Goal: Task Accomplishment & Management: Complete application form

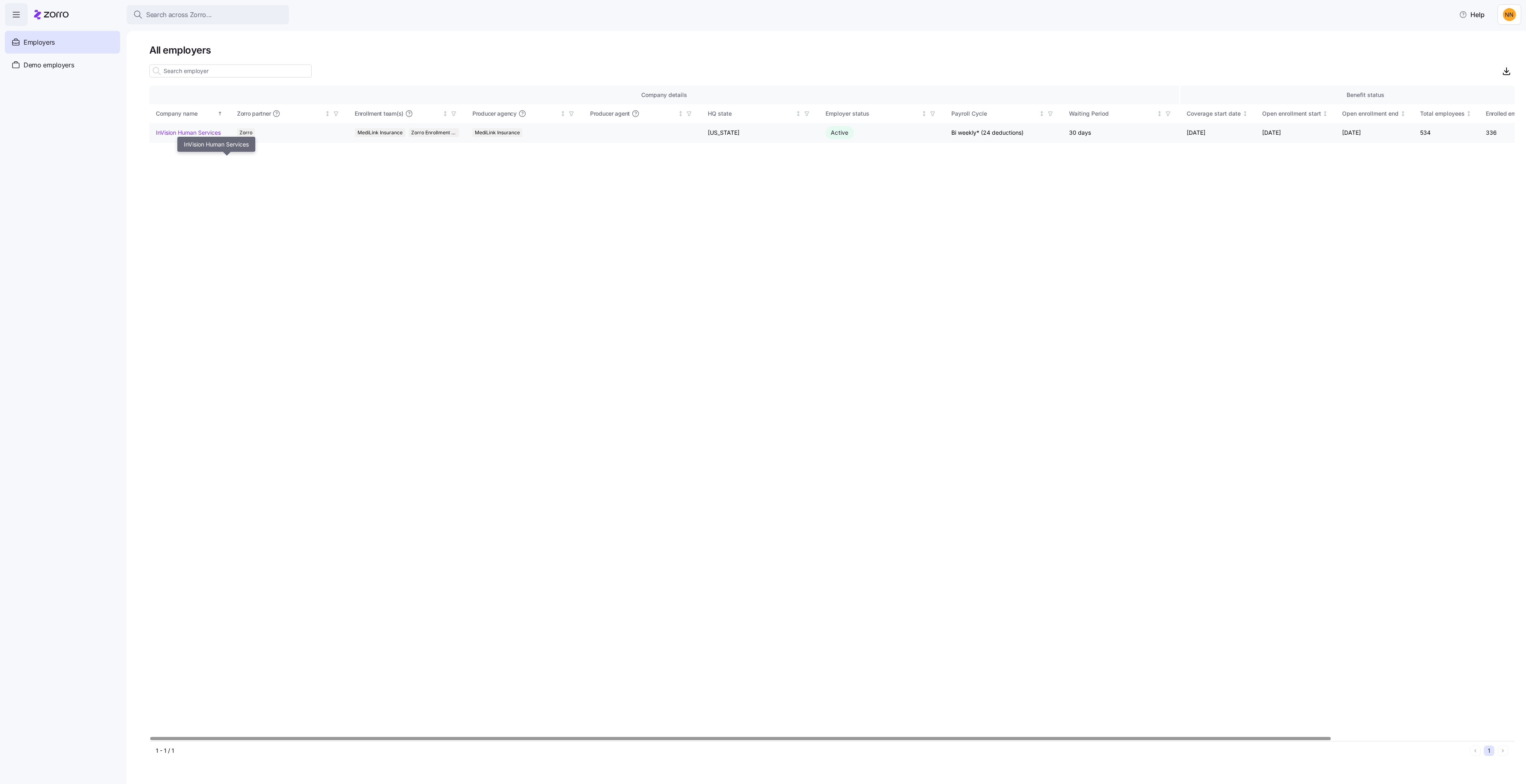
click at [221, 137] on link "InVision Human Services" at bounding box center [189, 132] width 65 height 8
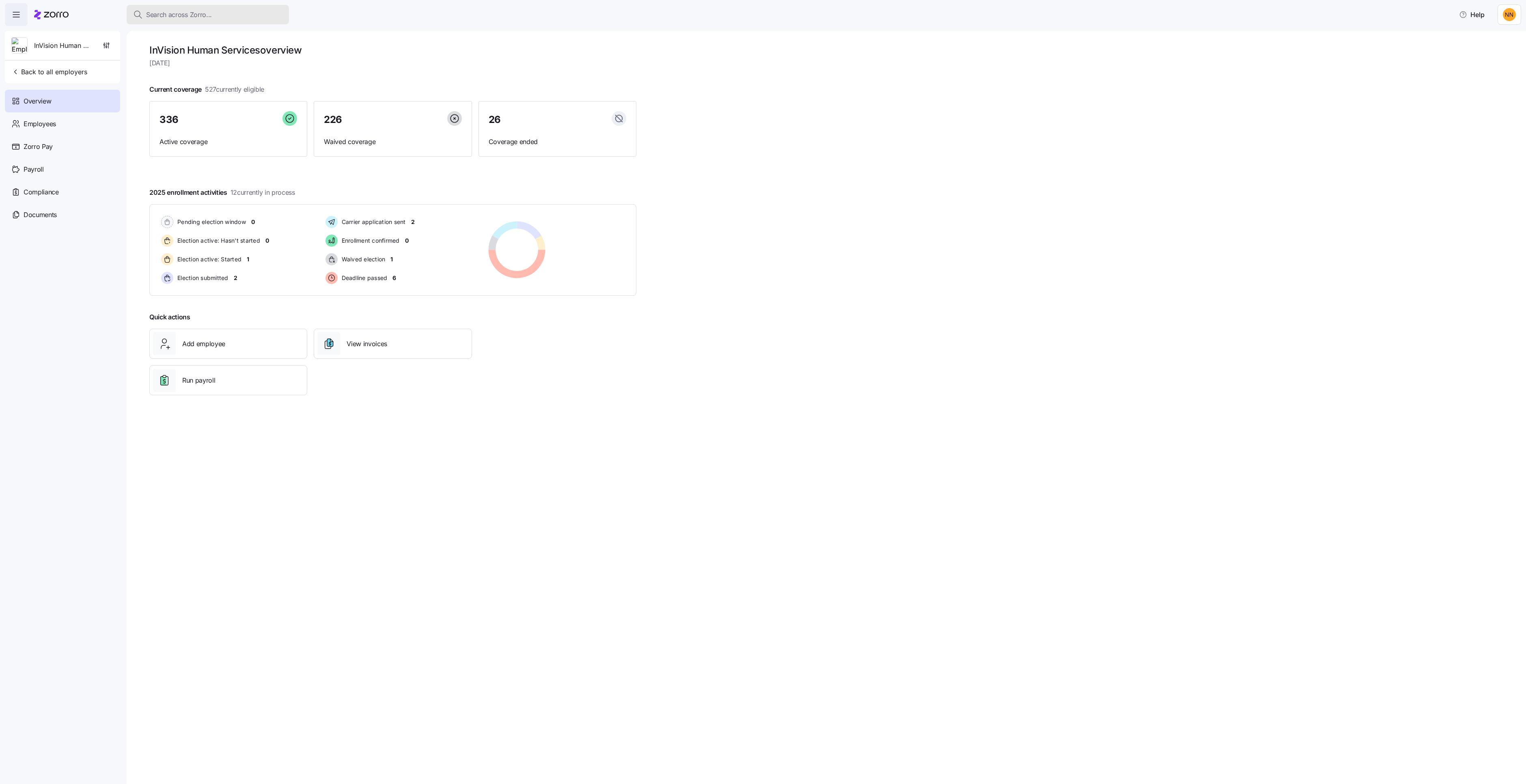
click at [218, 24] on button "Search across Zorro..." at bounding box center [207, 14] width 162 height 20
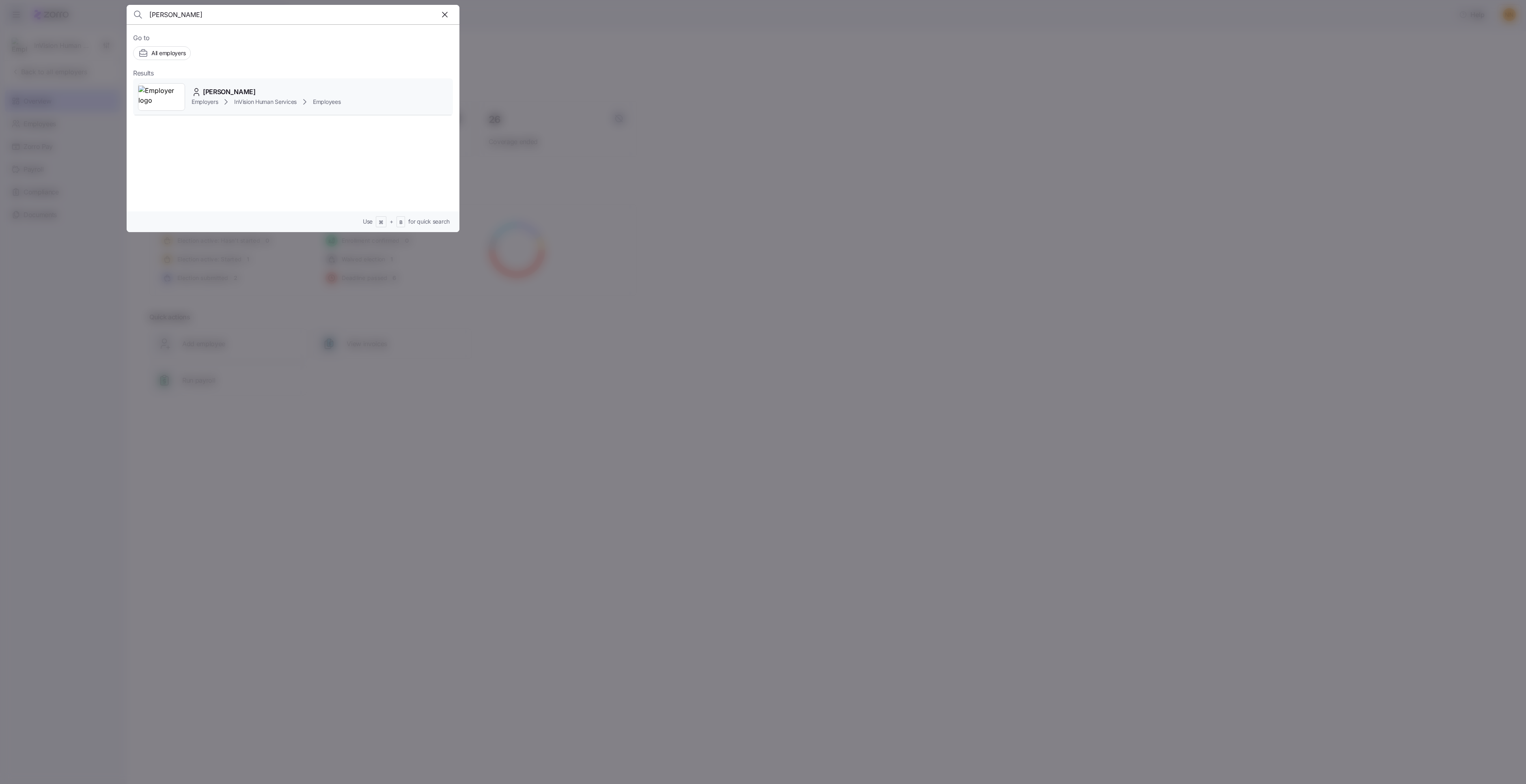
type input "[PERSON_NAME]"
click at [184, 108] on img at bounding box center [162, 97] width 47 height 22
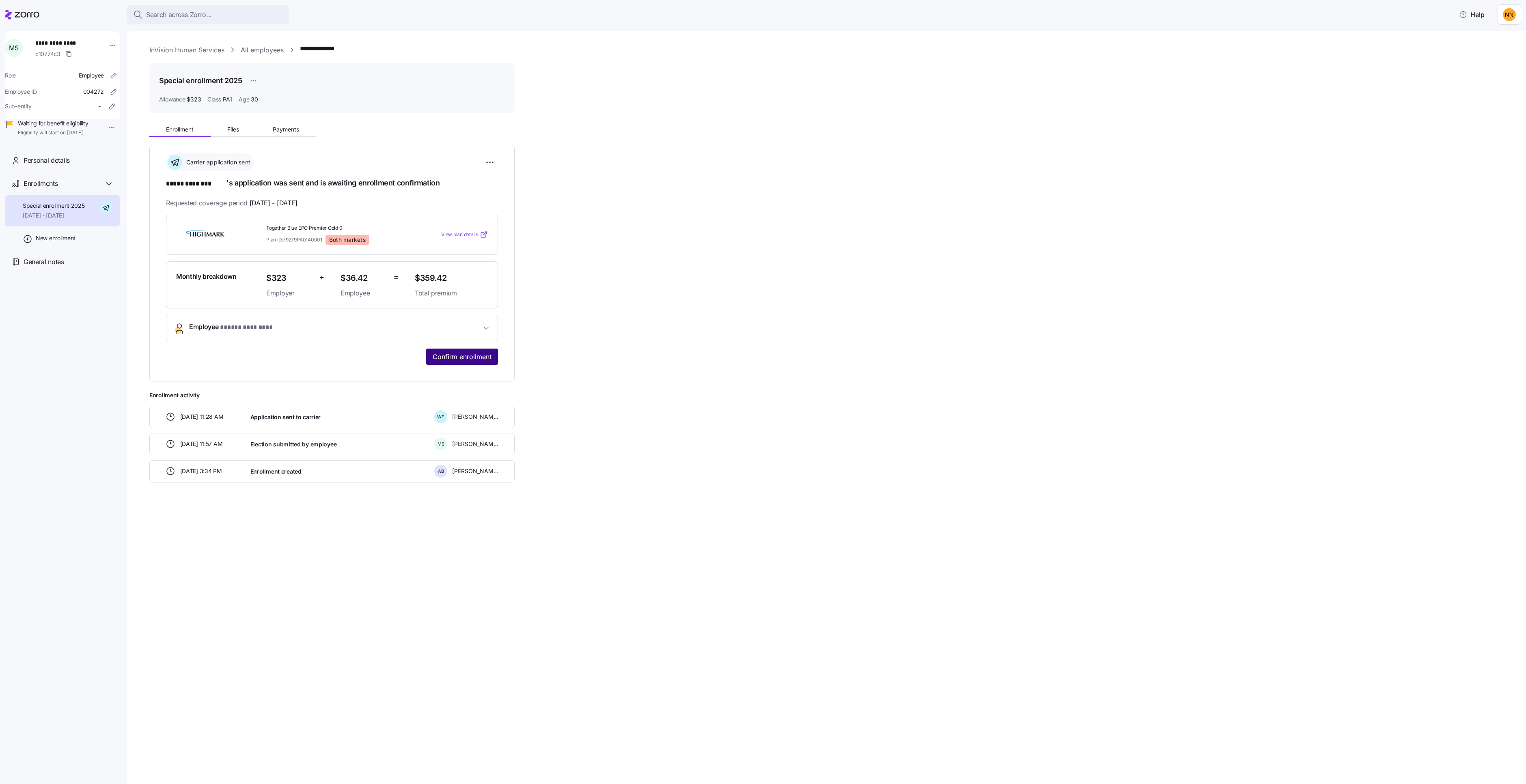
click at [491, 362] on span "Confirm enrollment" at bounding box center [462, 356] width 59 height 9
